Goal: Use online tool/utility: Utilize a website feature to perform a specific function

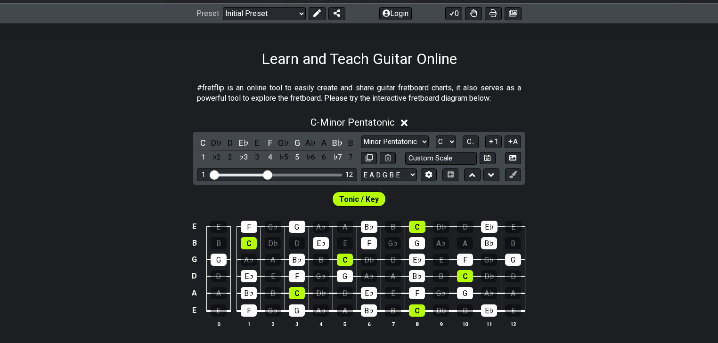
scroll to position [75, 0]
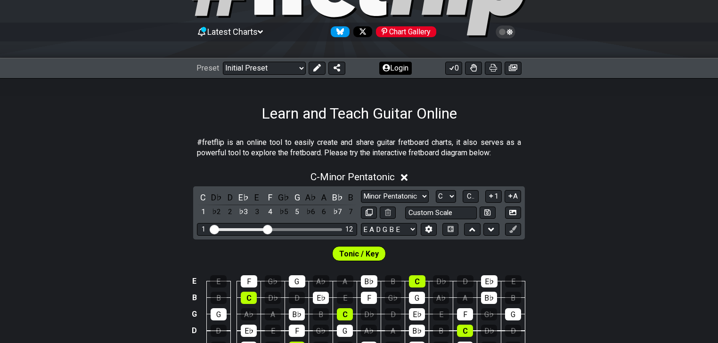
click at [390, 71] on button "Login" at bounding box center [395, 68] width 33 height 13
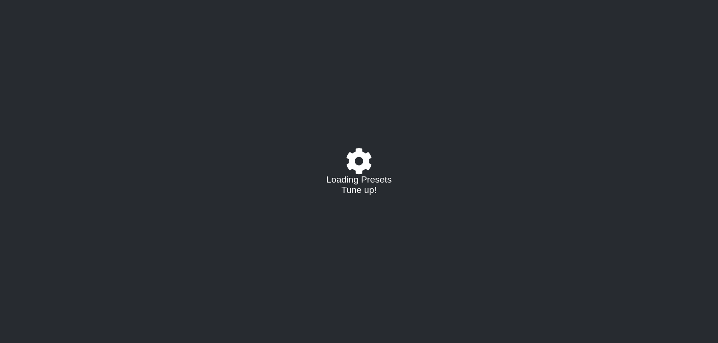
select select "C"
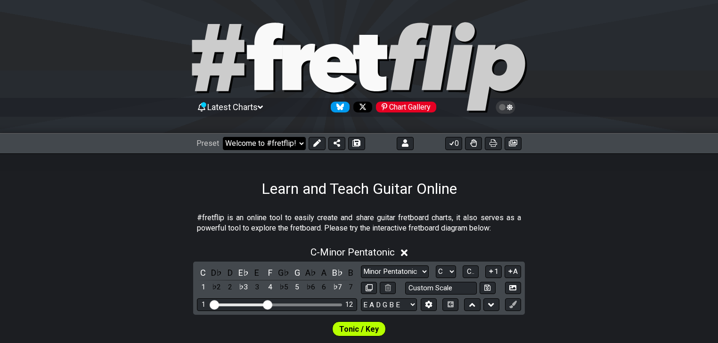
click at [286, 142] on select "Welcome to #fretflip! Initial Preset Custom Preset Minor Pentatonic Major Penta…" at bounding box center [264, 143] width 83 height 13
click at [223, 137] on select "Welcome to #fretflip! Initial Preset Custom Preset Accords simples Entrainement…" at bounding box center [264, 143] width 83 height 13
select select "/02SJ1M66"
select select "A"
select select "Custom Scale"
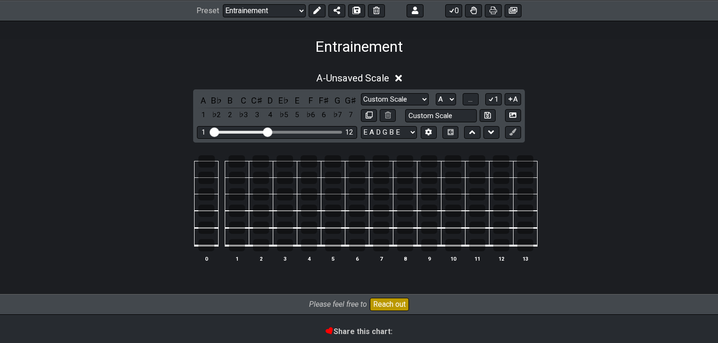
scroll to position [151, 0]
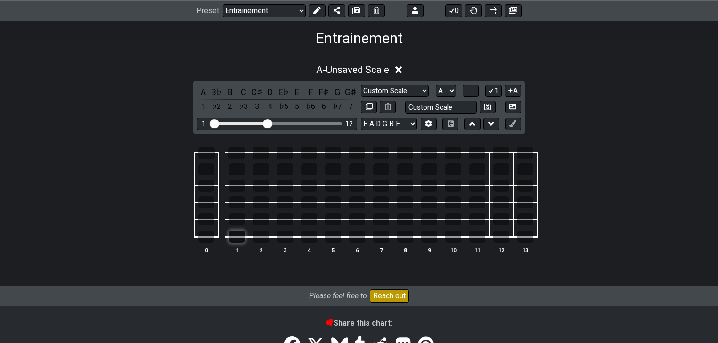
click at [237, 237] on td at bounding box center [237, 229] width 24 height 18
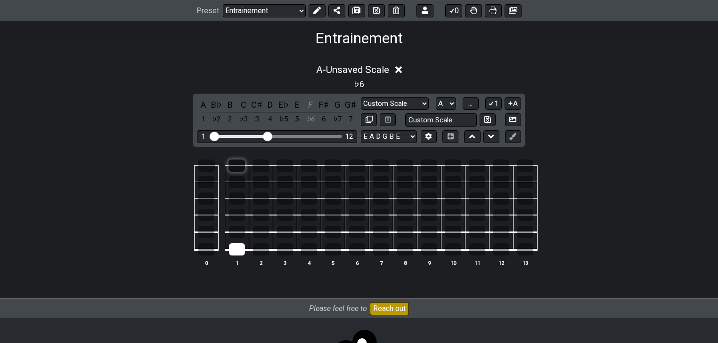
click at [239, 168] on div at bounding box center [237, 166] width 16 height 12
click at [264, 181] on div at bounding box center [261, 182] width 16 height 12
click at [261, 185] on div at bounding box center [261, 182] width 16 height 12
click at [240, 184] on div at bounding box center [237, 182] width 16 height 12
click at [286, 183] on div at bounding box center [285, 182] width 16 height 12
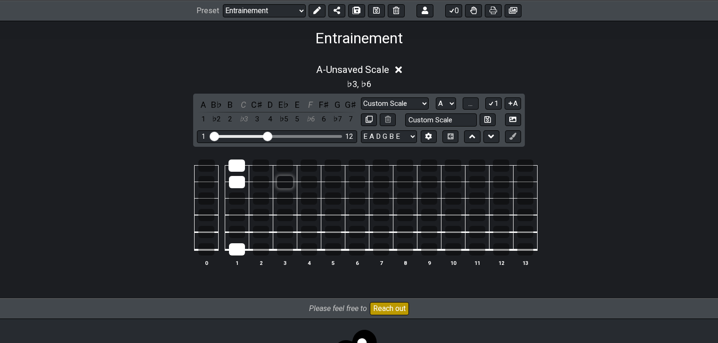
click at [288, 183] on div at bounding box center [285, 182] width 16 height 12
click at [234, 181] on div at bounding box center [237, 182] width 16 height 12
click at [207, 185] on div at bounding box center [206, 182] width 16 height 12
click at [241, 185] on div at bounding box center [237, 182] width 16 height 12
click at [286, 182] on div at bounding box center [285, 182] width 16 height 12
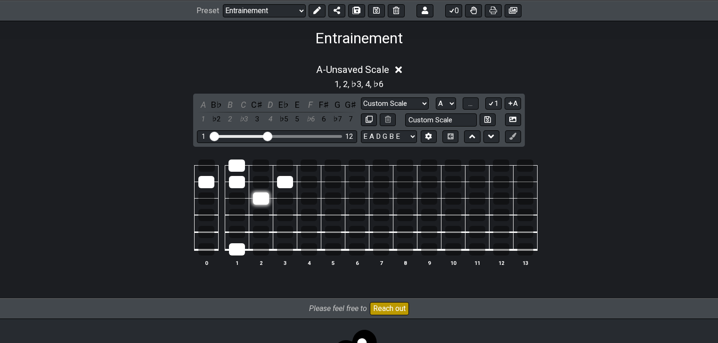
click at [262, 199] on div at bounding box center [261, 199] width 16 height 12
click at [286, 235] on div at bounding box center [285, 232] width 16 height 12
click at [260, 235] on div at bounding box center [261, 232] width 16 height 12
click at [263, 217] on div at bounding box center [261, 215] width 16 height 12
click at [277, 215] on div at bounding box center [285, 215] width 16 height 12
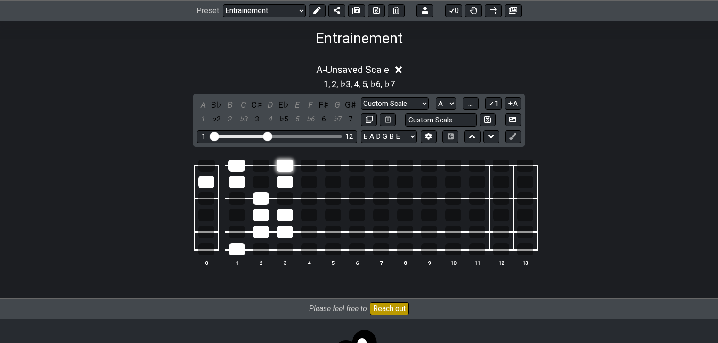
click at [284, 169] on div at bounding box center [285, 166] width 16 height 12
click at [291, 253] on div at bounding box center [285, 250] width 16 height 12
click at [213, 182] on div at bounding box center [206, 182] width 16 height 12
click at [311, 201] on div at bounding box center [309, 199] width 16 height 12
click at [330, 198] on div at bounding box center [333, 199] width 16 height 12
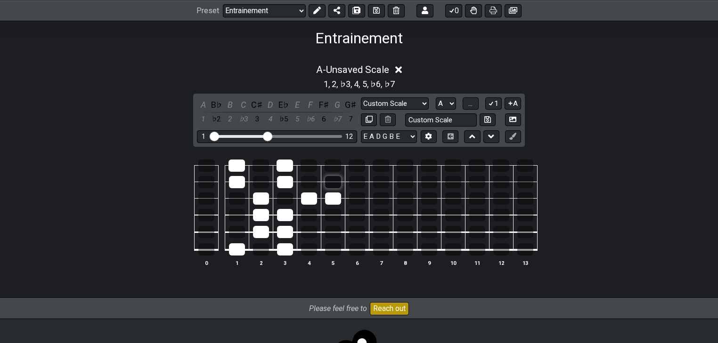
click at [337, 186] on div at bounding box center [333, 182] width 16 height 12
click at [358, 181] on div at bounding box center [357, 182] width 16 height 12
click at [333, 251] on div at bounding box center [333, 250] width 16 height 12
click at [329, 163] on div at bounding box center [333, 166] width 16 height 12
click at [383, 250] on div at bounding box center [381, 250] width 16 height 12
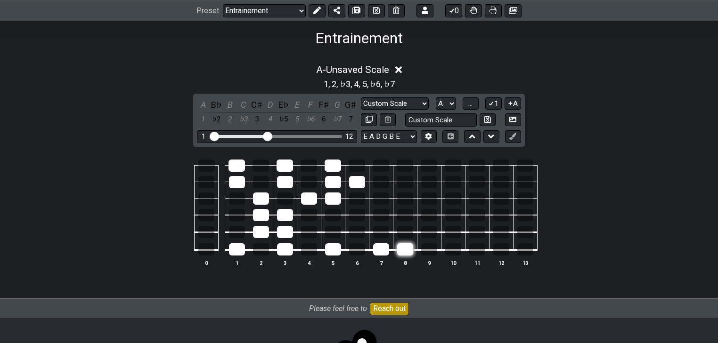
click at [405, 251] on div at bounding box center [405, 250] width 16 height 12
click at [377, 163] on div at bounding box center [381, 166] width 16 height 12
click at [400, 162] on div at bounding box center [405, 166] width 16 height 12
click at [401, 183] on div at bounding box center [405, 182] width 16 height 12
click at [381, 216] on div at bounding box center [381, 215] width 16 height 12
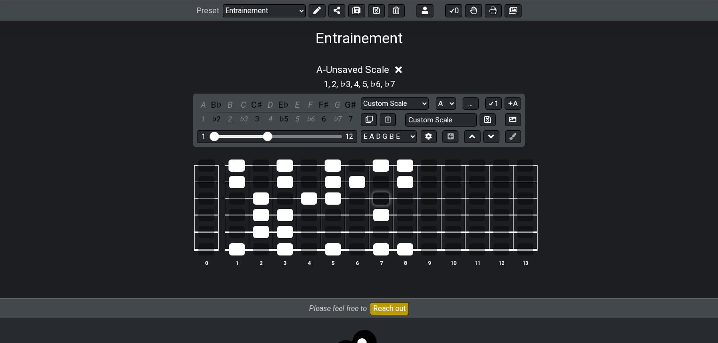
click at [387, 201] on div at bounding box center [381, 199] width 16 height 12
click at [336, 233] on div at bounding box center [333, 232] width 16 height 12
click at [381, 236] on div at bounding box center [381, 232] width 16 height 12
click at [399, 233] on div at bounding box center [405, 232] width 16 height 12
click at [332, 216] on div at bounding box center [333, 215] width 16 height 12
